Goal: Task Accomplishment & Management: Use online tool/utility

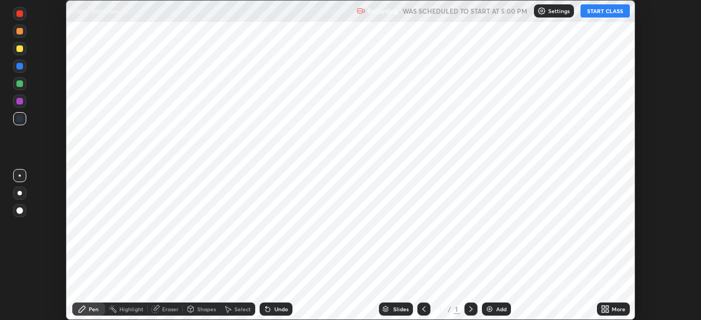
scroll to position [320, 701]
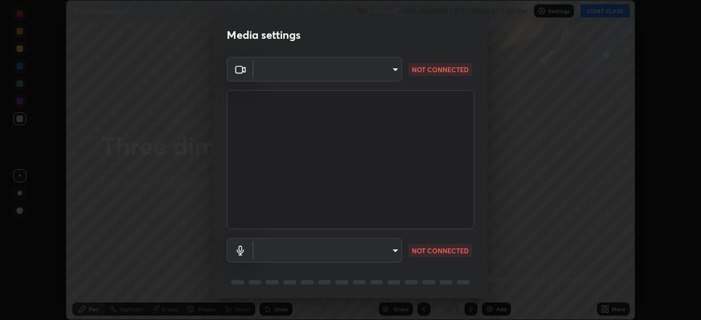
type input "5402053dac797fbd6203b9055fefd71c8703e877445e1219393e3e645ba4b0f2"
type input "58e30863a1a06e434524506800ed545cfc1b42f17f55073e6d07e7442c164023"
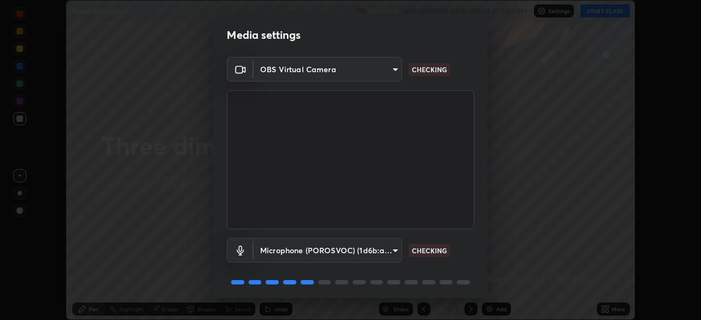
scroll to position [39, 0]
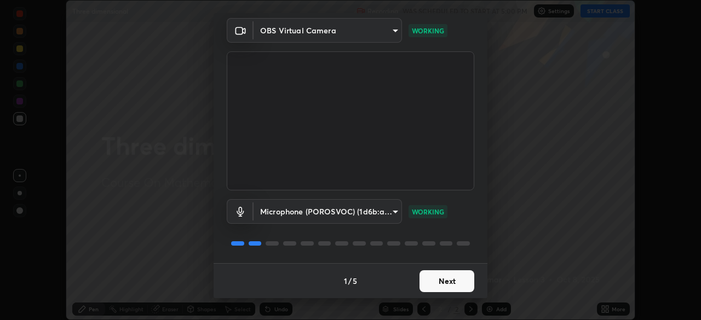
click at [438, 280] on button "Next" at bounding box center [446, 281] width 55 height 22
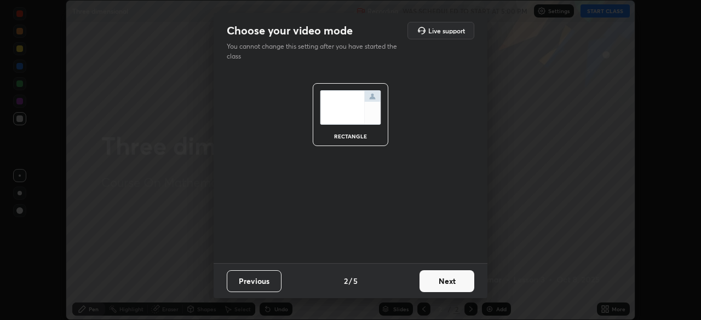
scroll to position [0, 0]
click at [436, 280] on button "Next" at bounding box center [446, 281] width 55 height 22
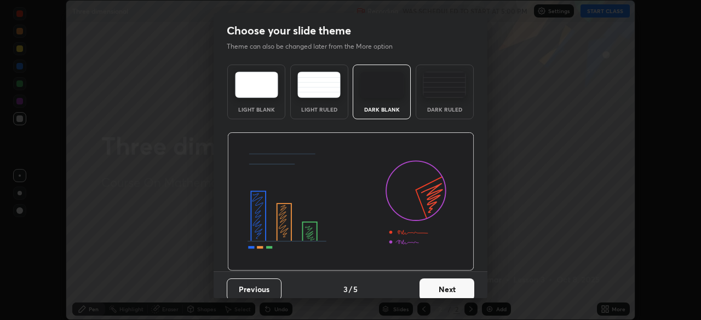
click at [436, 280] on button "Next" at bounding box center [446, 290] width 55 height 22
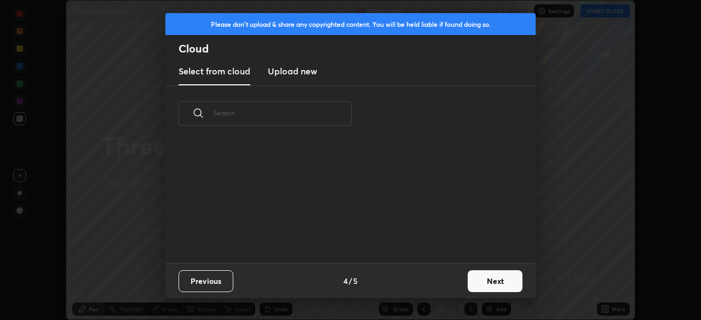
scroll to position [69, 351]
click at [474, 277] on button "Next" at bounding box center [494, 281] width 55 height 22
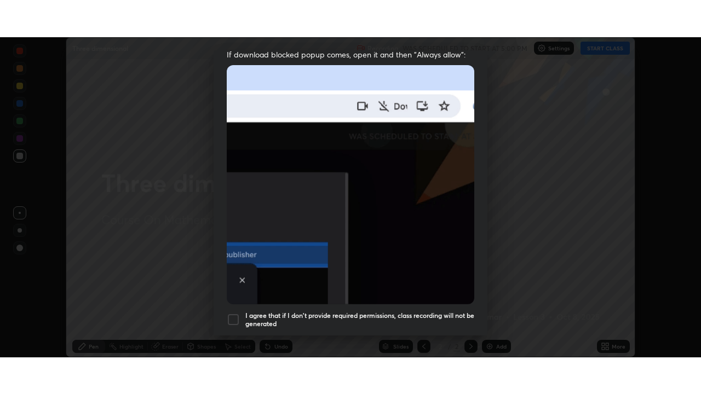
scroll to position [262, 0]
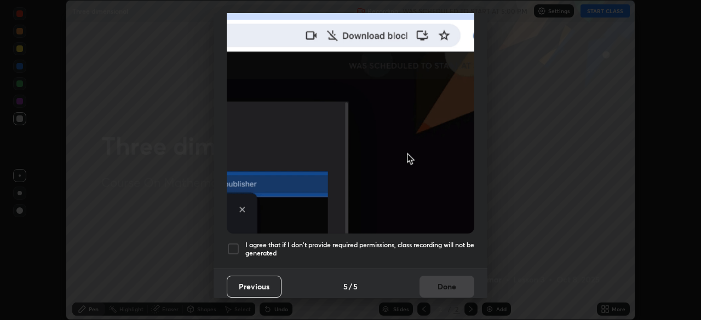
click at [418, 241] on h5 "I agree that if I don't provide required permissions, class recording will not …" at bounding box center [359, 249] width 229 height 17
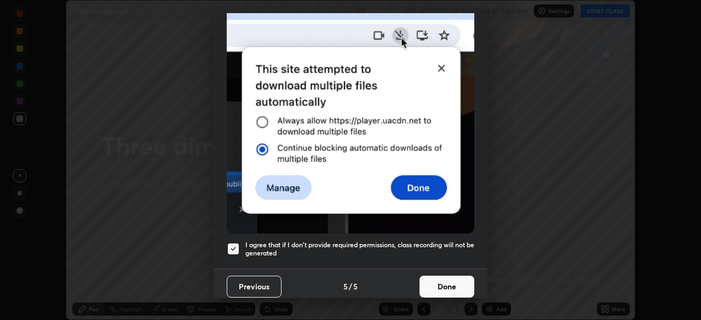
click at [433, 277] on button "Done" at bounding box center [446, 287] width 55 height 22
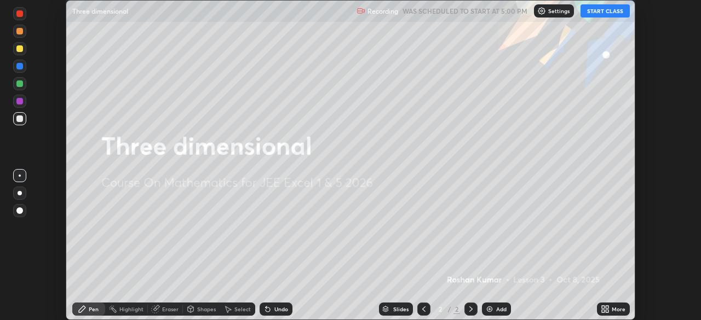
click at [599, 11] on button "START CLASS" at bounding box center [604, 10] width 49 height 13
click at [601, 308] on icon at bounding box center [602, 307] width 3 height 3
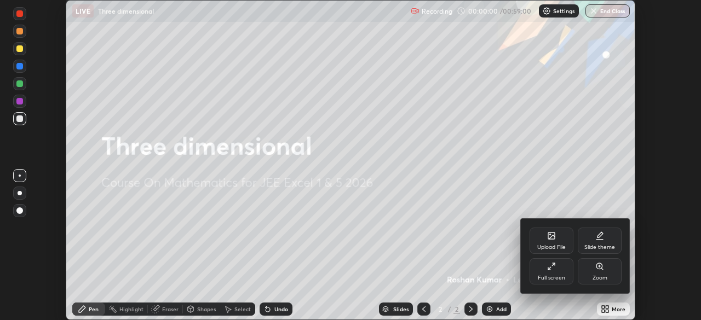
click at [552, 273] on div "Full screen" at bounding box center [551, 271] width 44 height 26
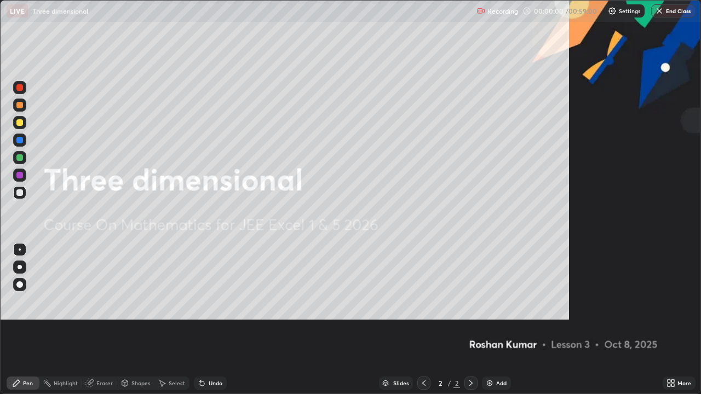
scroll to position [394, 701]
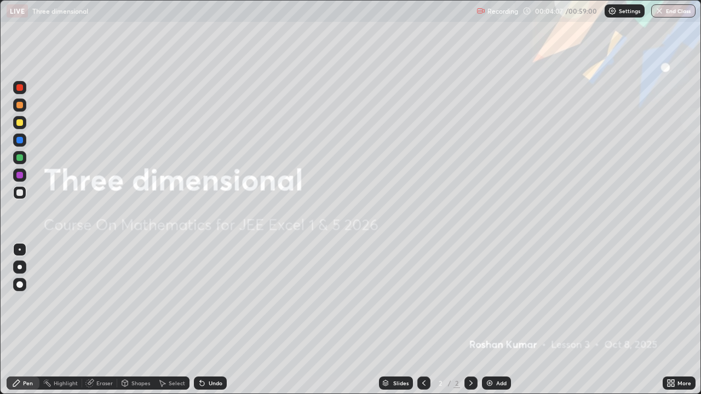
click at [489, 320] on img at bounding box center [489, 383] width 9 height 9
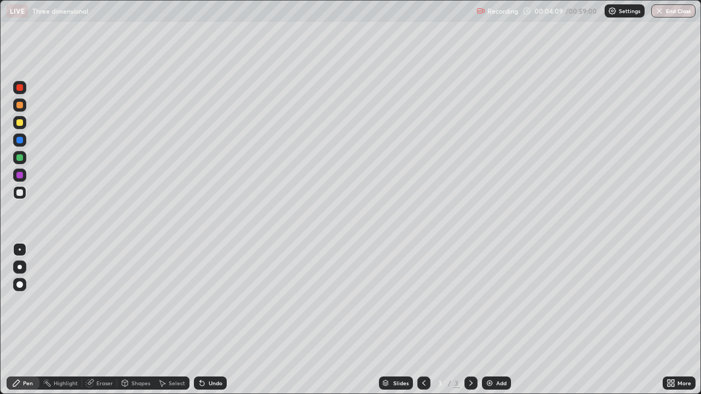
click at [21, 285] on div at bounding box center [19, 284] width 7 height 7
click at [19, 123] on div at bounding box center [19, 122] width 7 height 7
click at [19, 142] on div at bounding box center [19, 140] width 7 height 7
click at [20, 158] on div at bounding box center [19, 157] width 7 height 7
click at [21, 88] on div at bounding box center [19, 87] width 7 height 7
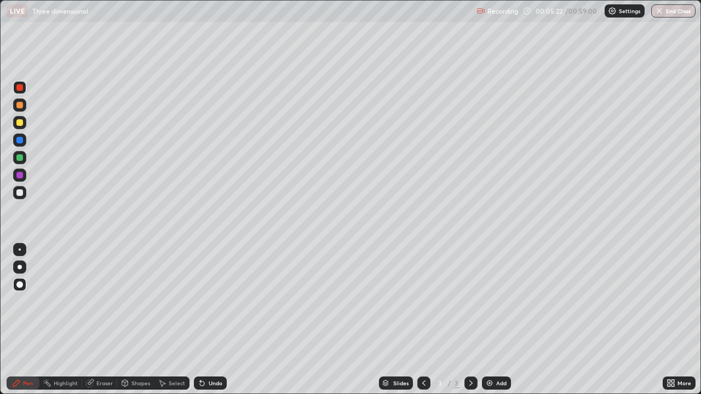
click at [20, 140] on div at bounding box center [19, 140] width 7 height 7
click at [20, 123] on div at bounding box center [19, 122] width 7 height 7
click at [18, 105] on div at bounding box center [19, 105] width 7 height 7
click at [21, 176] on div at bounding box center [19, 175] width 7 height 7
click at [19, 193] on div at bounding box center [19, 192] width 7 height 7
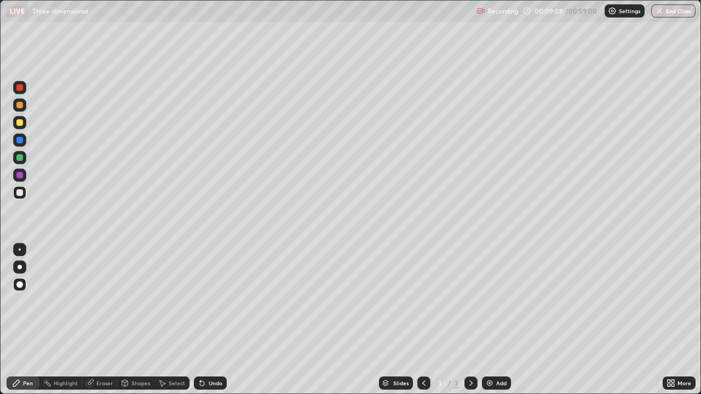
click at [21, 122] on div at bounding box center [19, 122] width 7 height 7
click at [21, 156] on div at bounding box center [19, 157] width 7 height 7
click at [489, 320] on img at bounding box center [489, 383] width 9 height 9
click at [20, 108] on div at bounding box center [19, 105] width 7 height 7
click at [20, 125] on div at bounding box center [19, 122] width 7 height 7
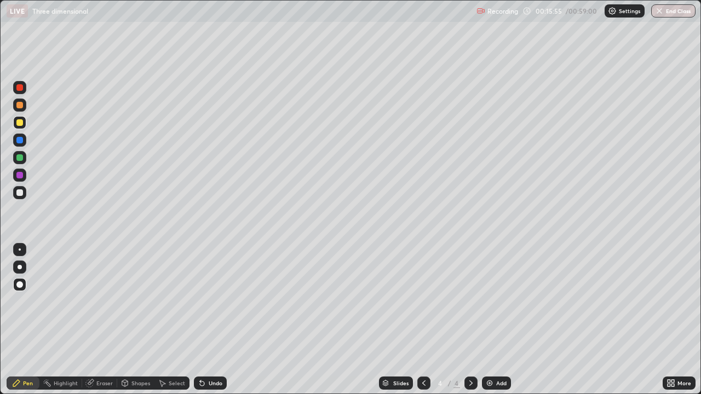
click at [21, 160] on div at bounding box center [19, 157] width 7 height 7
click at [19, 141] on div at bounding box center [19, 140] width 7 height 7
click at [21, 193] on div at bounding box center [19, 192] width 7 height 7
click at [20, 159] on div at bounding box center [19, 157] width 7 height 7
click at [19, 88] on div at bounding box center [19, 87] width 7 height 7
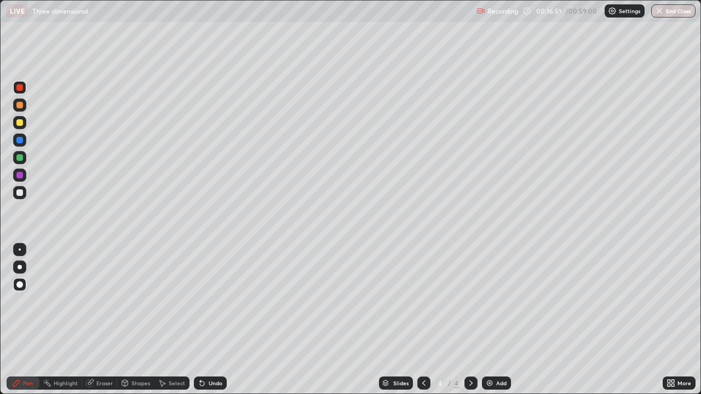
click at [19, 192] on div at bounding box center [19, 192] width 7 height 7
click at [20, 125] on div at bounding box center [19, 122] width 7 height 7
click at [18, 142] on div at bounding box center [19, 140] width 7 height 7
click at [18, 193] on div at bounding box center [19, 192] width 7 height 7
click at [19, 174] on div at bounding box center [19, 175] width 7 height 7
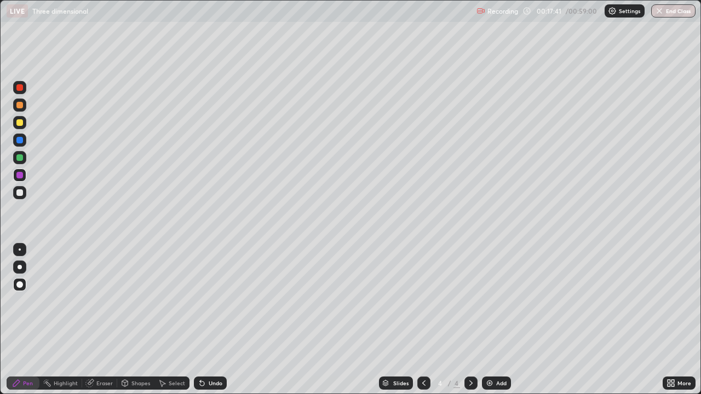
click at [20, 159] on div at bounding box center [19, 157] width 7 height 7
click at [15, 87] on div at bounding box center [19, 87] width 13 height 13
click at [486, 320] on img at bounding box center [489, 383] width 9 height 9
click at [21, 105] on div at bounding box center [19, 105] width 7 height 7
click at [104, 320] on div "Eraser" at bounding box center [104, 382] width 16 height 5
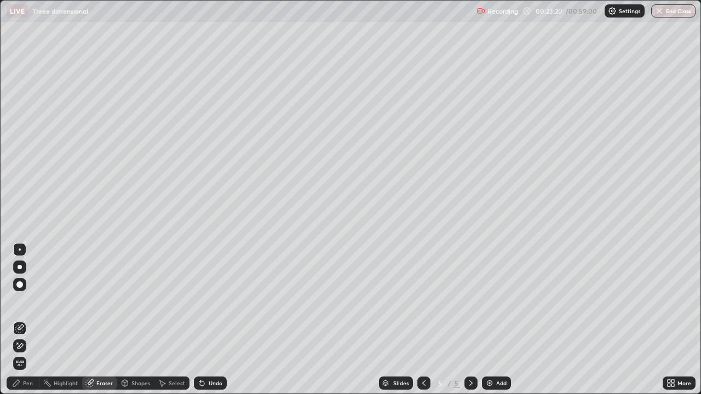
click at [24, 320] on div "Pen" at bounding box center [28, 382] width 10 height 5
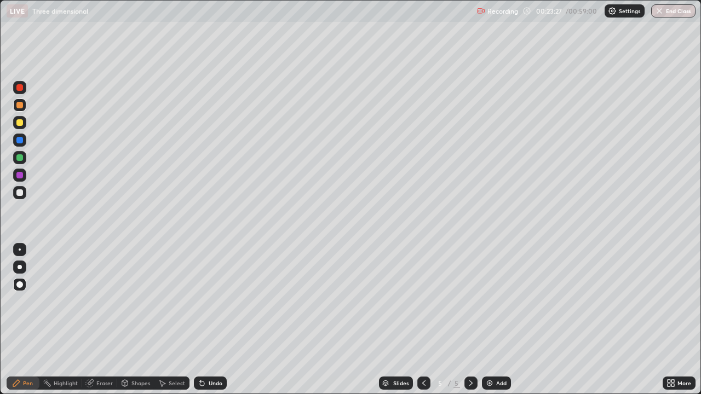
click at [20, 141] on div at bounding box center [19, 140] width 7 height 7
click at [20, 192] on div at bounding box center [19, 192] width 7 height 7
click at [19, 176] on div at bounding box center [19, 175] width 7 height 7
click at [22, 159] on div at bounding box center [19, 157] width 7 height 7
click at [21, 90] on div at bounding box center [19, 87] width 7 height 7
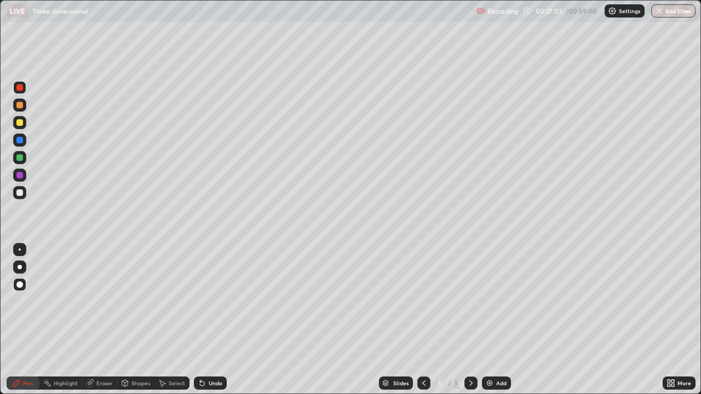
click at [18, 123] on div at bounding box center [19, 122] width 7 height 7
click at [487, 320] on img at bounding box center [489, 383] width 9 height 9
click at [18, 157] on div at bounding box center [19, 157] width 7 height 7
click at [19, 139] on div at bounding box center [19, 140] width 7 height 7
click at [21, 123] on div at bounding box center [19, 122] width 7 height 7
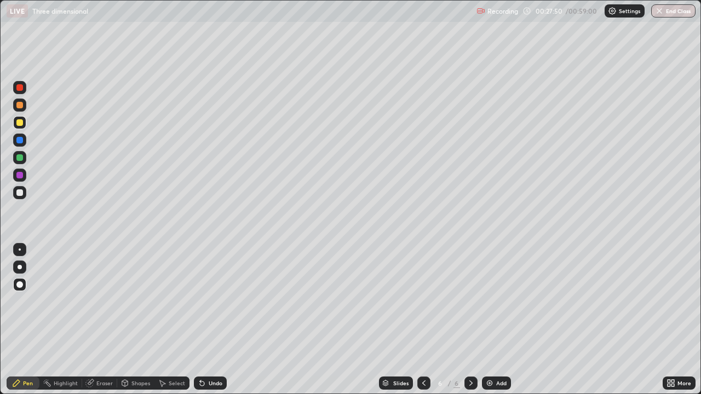
click at [19, 177] on div at bounding box center [19, 175] width 7 height 7
click at [20, 87] on div at bounding box center [19, 87] width 7 height 7
click at [19, 138] on div at bounding box center [19, 140] width 7 height 7
click at [19, 121] on div at bounding box center [19, 122] width 7 height 7
click at [20, 90] on div at bounding box center [19, 87] width 7 height 7
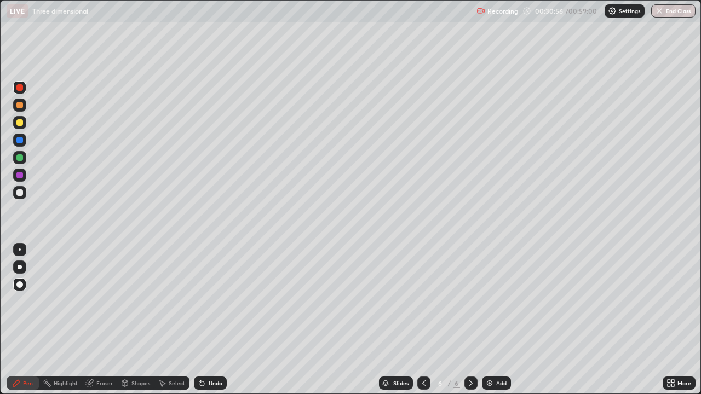
click at [18, 141] on div at bounding box center [19, 140] width 7 height 7
click at [488, 320] on img at bounding box center [489, 383] width 9 height 9
click at [21, 106] on div at bounding box center [19, 105] width 7 height 7
click at [19, 175] on div at bounding box center [19, 175] width 7 height 7
click at [19, 193] on div at bounding box center [19, 192] width 7 height 7
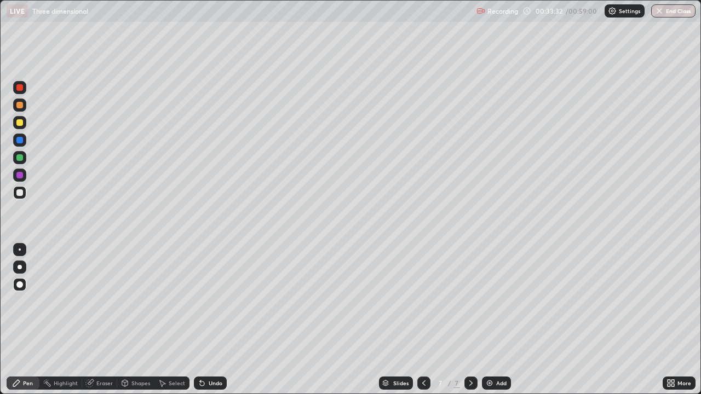
click at [19, 158] on div at bounding box center [19, 157] width 7 height 7
click at [21, 125] on div at bounding box center [19, 122] width 7 height 7
click at [22, 109] on div at bounding box center [19, 105] width 13 height 13
click at [20, 85] on div at bounding box center [19, 87] width 7 height 7
click at [20, 192] on div at bounding box center [19, 192] width 7 height 7
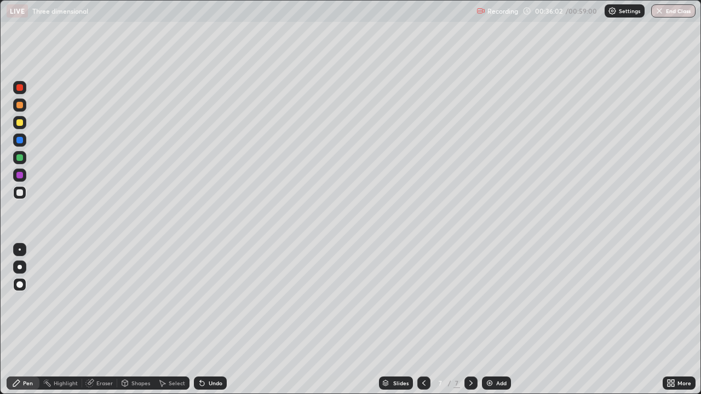
click at [20, 87] on div at bounding box center [19, 87] width 7 height 7
click at [20, 141] on div at bounding box center [19, 140] width 7 height 7
click at [22, 159] on div at bounding box center [19, 157] width 7 height 7
click at [19, 194] on div at bounding box center [19, 192] width 7 height 7
click at [19, 176] on div at bounding box center [19, 175] width 7 height 7
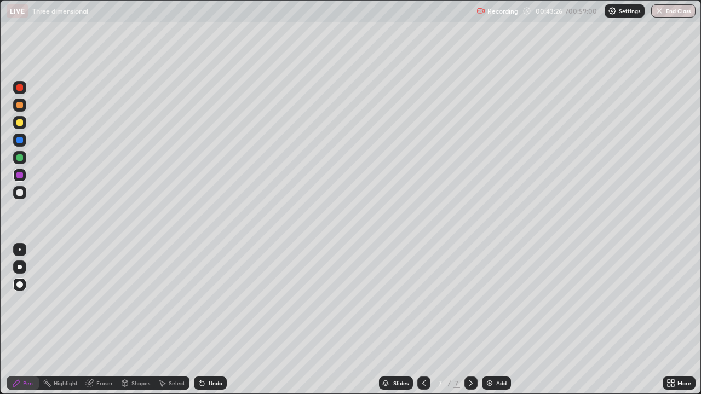
click at [672, 10] on button "End Class" at bounding box center [673, 10] width 44 height 13
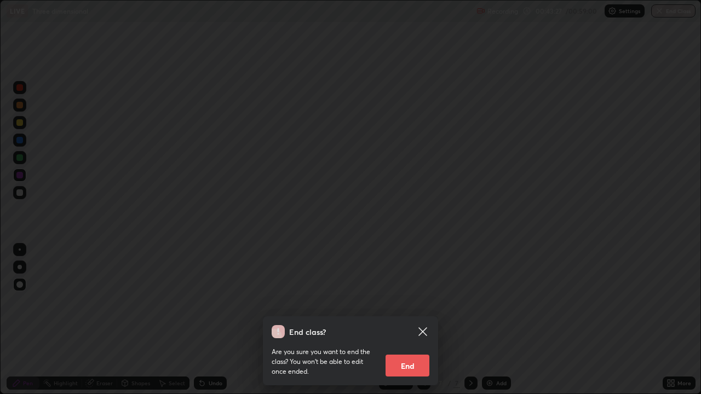
click at [395, 320] on button "End" at bounding box center [407, 366] width 44 height 22
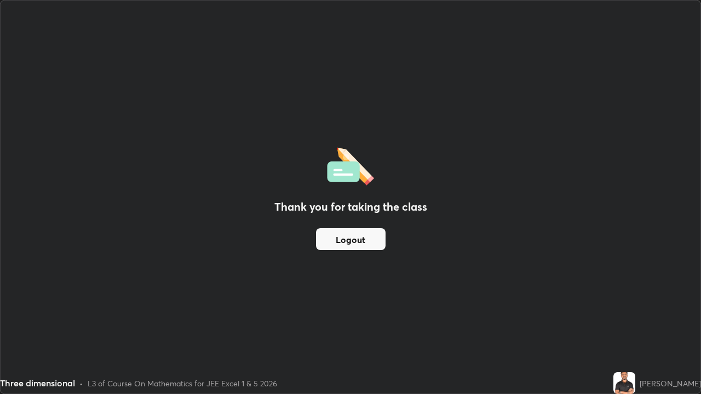
click at [346, 238] on button "Logout" at bounding box center [351, 239] width 70 height 22
